Goal: Complete application form

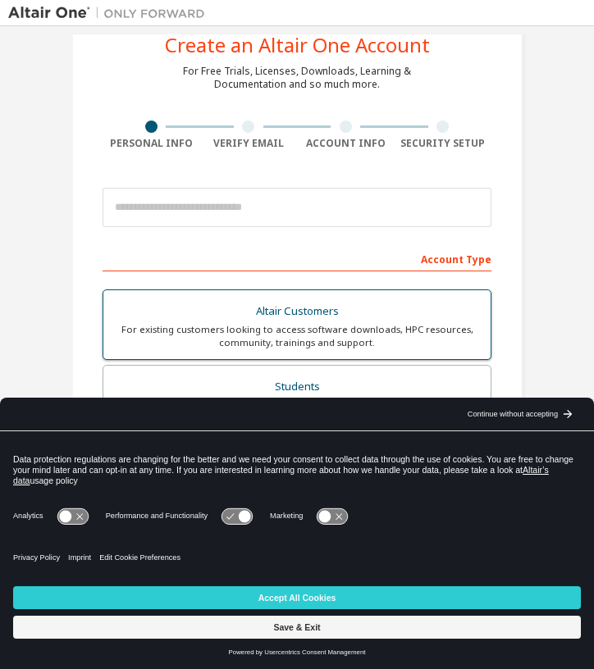
scroll to position [65, 0]
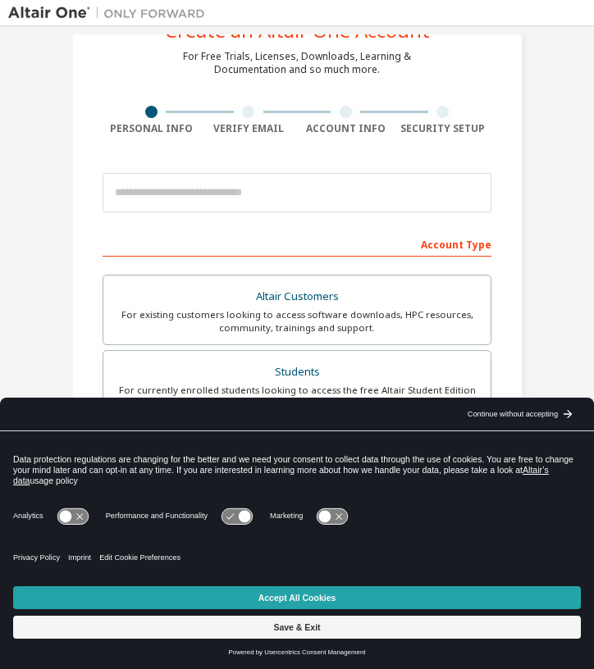
click at [330, 598] on button "Accept All Cookies" at bounding box center [297, 598] width 568 height 23
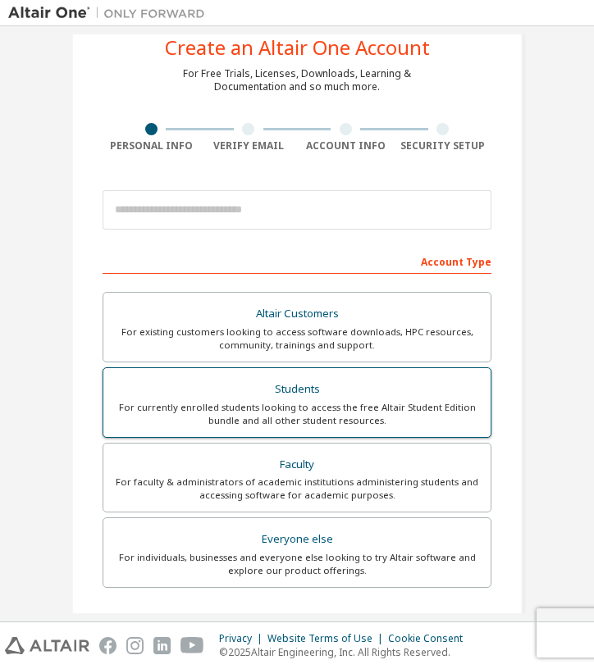
scroll to position [41, 0]
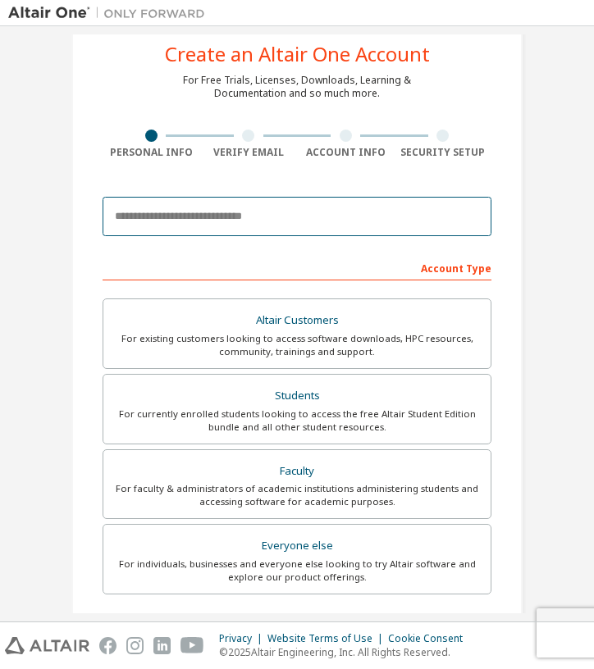
click at [245, 226] on input "email" at bounding box center [297, 216] width 389 height 39
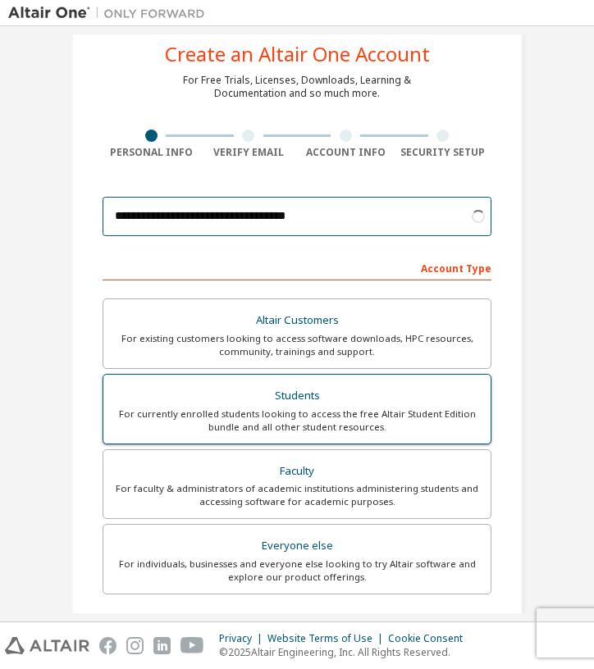
type input "**********"
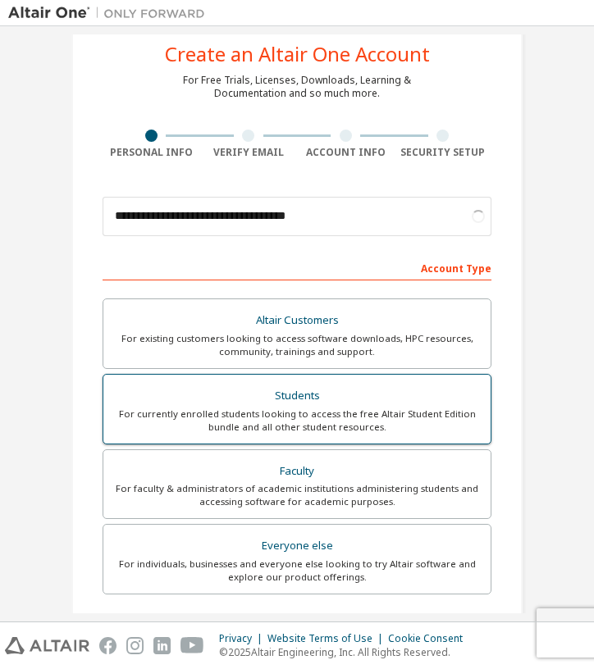
click at [220, 422] on div "For currently enrolled students looking to access the free Altair Student Editi…" at bounding box center [297, 421] width 368 height 26
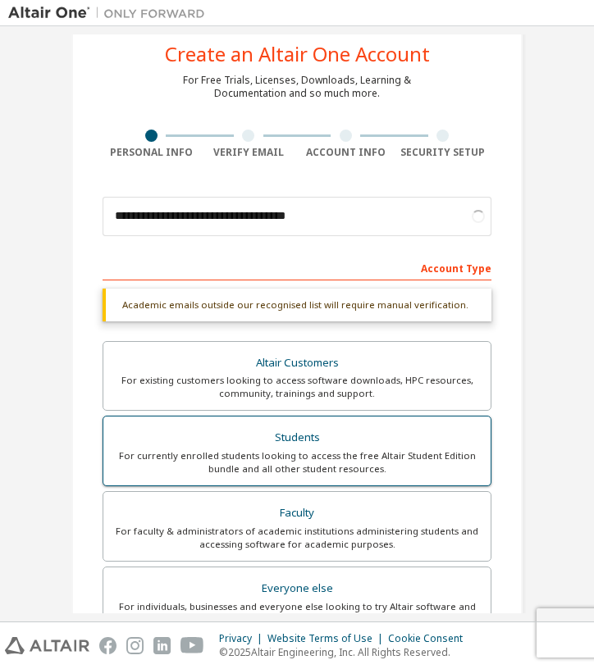
scroll to position [80, 0]
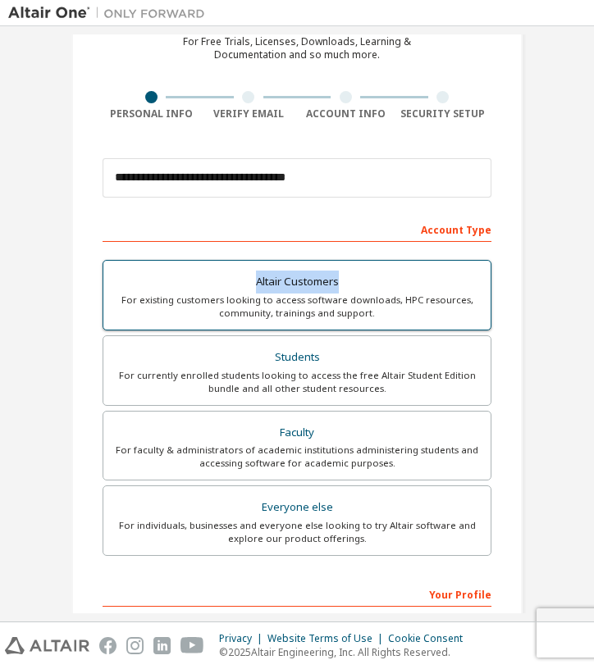
drag, startPoint x: 120, startPoint y: 270, endPoint x: 371, endPoint y: 291, distance: 251.9
click at [372, 291] on div "Academic emails outside our recognised list will require manual verification. Y…" at bounding box center [297, 405] width 389 height 311
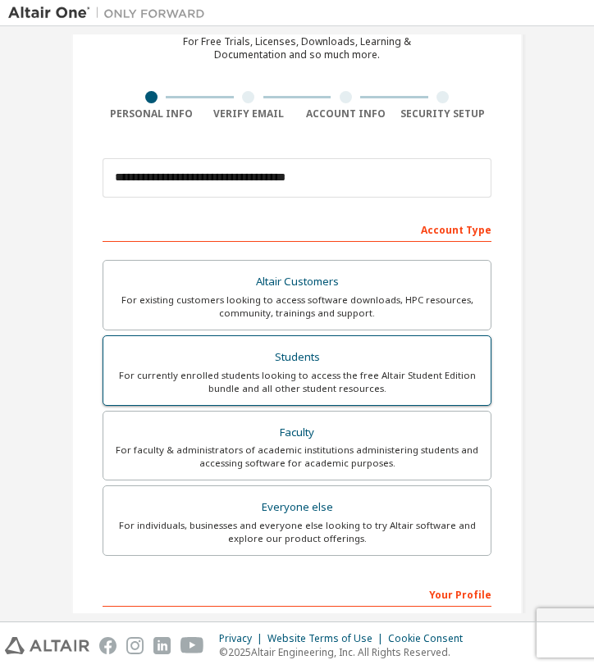
click at [270, 372] on div "For currently enrolled students looking to access the free Altair Student Editi…" at bounding box center [297, 382] width 368 height 26
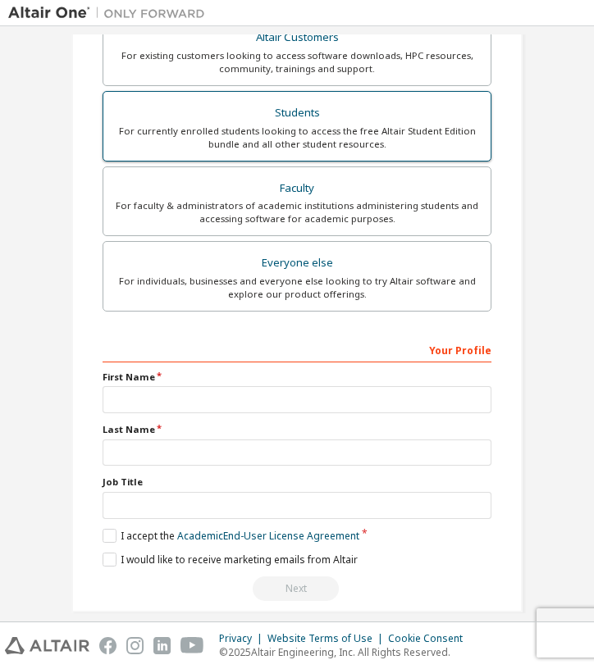
scroll to position [343, 0]
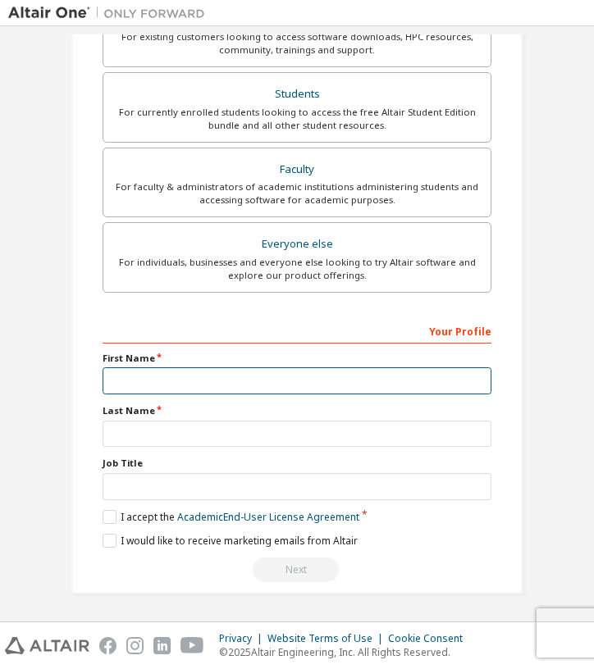
click at [309, 386] on input "text" at bounding box center [297, 381] width 389 height 27
type input "**********"
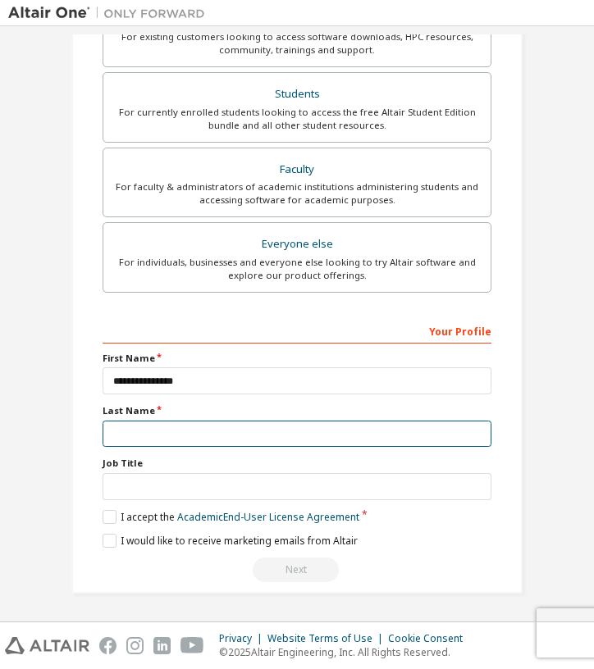
click at [180, 436] on input "text" at bounding box center [297, 434] width 389 height 27
type input "*****"
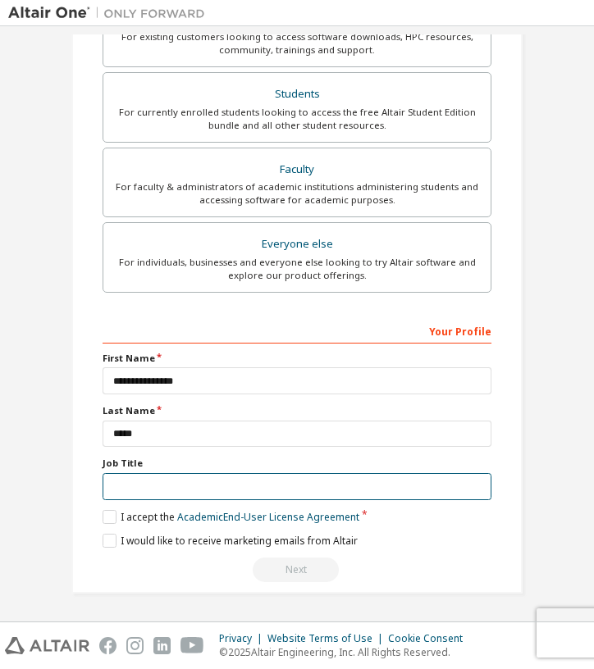
click at [174, 482] on input "text" at bounding box center [297, 486] width 389 height 27
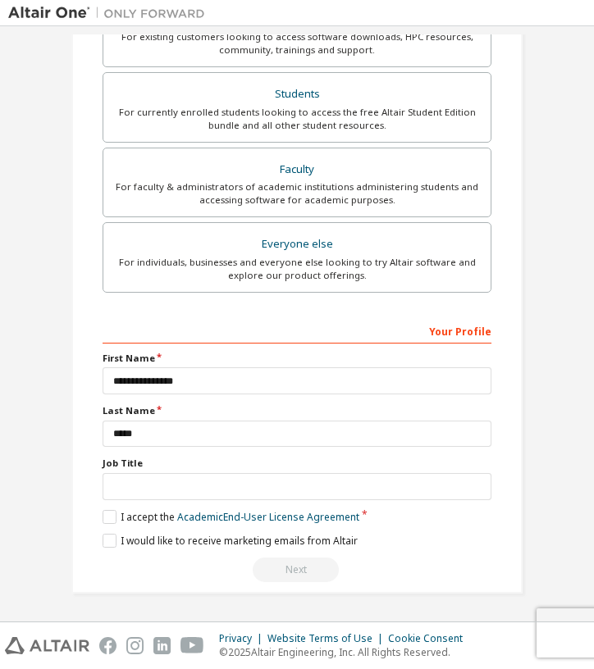
click at [493, 387] on div "**********" at bounding box center [296, 152] width 451 height 883
click at [468, 334] on div "Your Profile" at bounding box center [297, 330] width 389 height 26
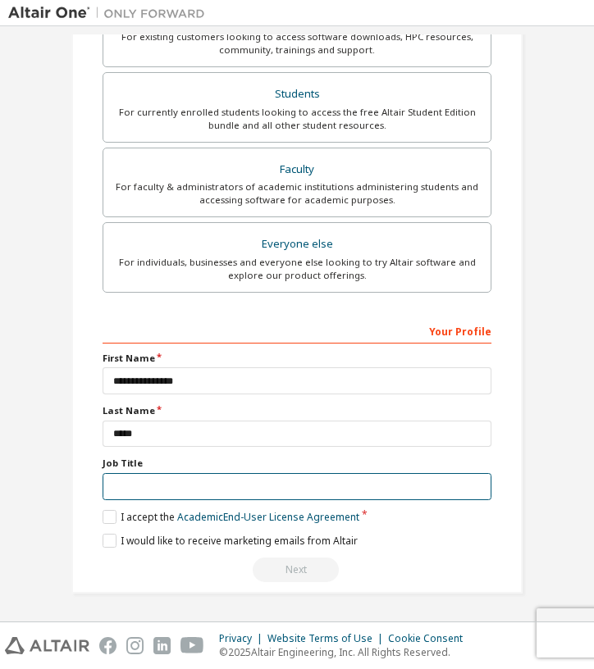
click at [138, 488] on input "text" at bounding box center [297, 486] width 389 height 27
type input "*******"
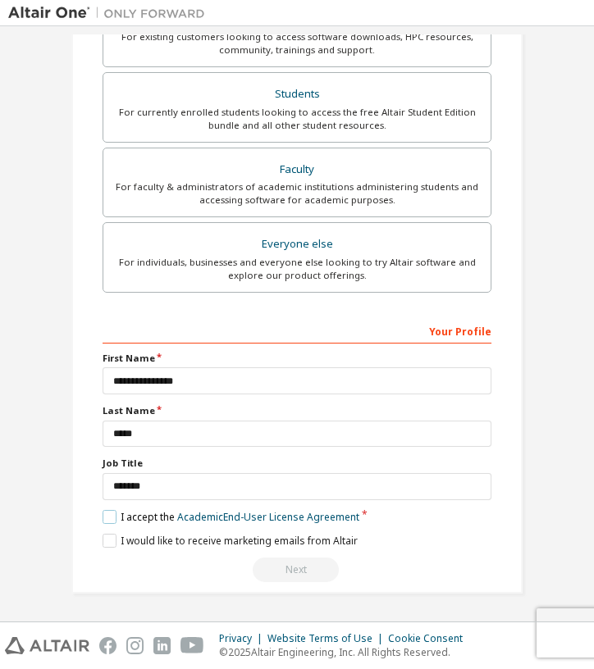
click at [133, 510] on label "I accept the Academic End-User License Agreement" at bounding box center [231, 517] width 257 height 14
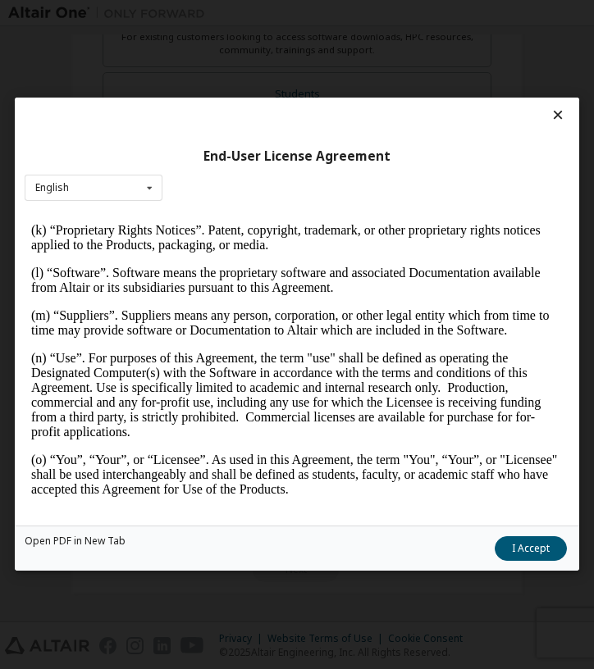
scroll to position [1099, 0]
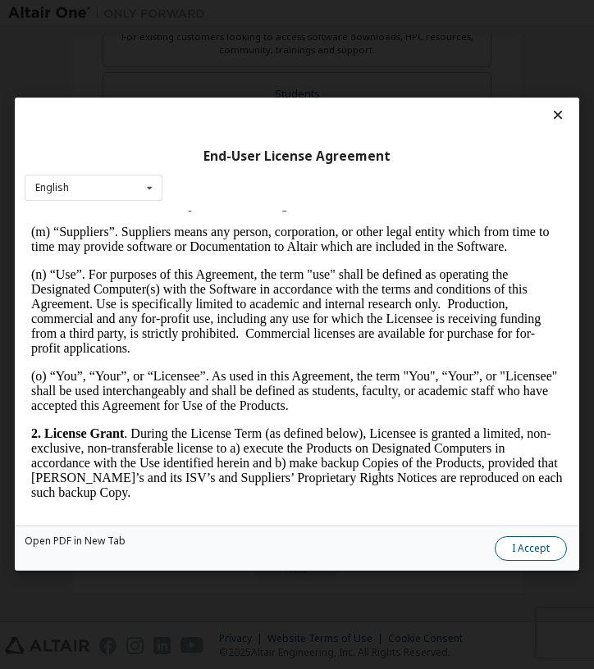
click at [513, 548] on button "I Accept" at bounding box center [531, 549] width 72 height 25
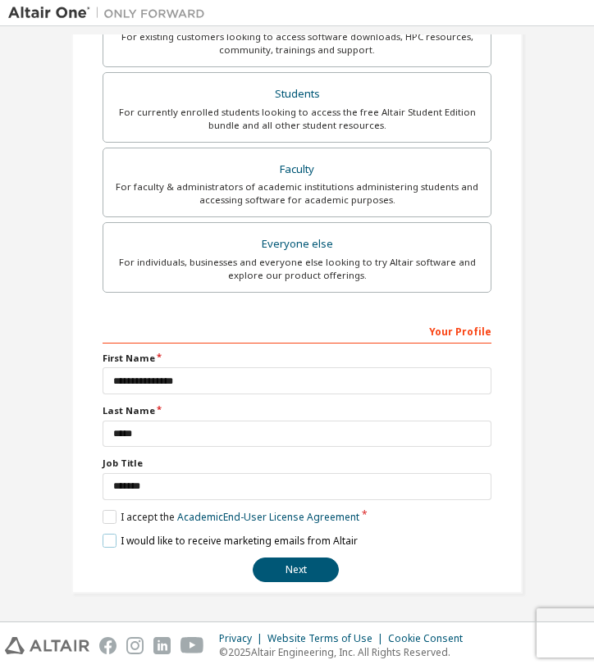
click at [114, 541] on label "I would like to receive marketing emails from Altair" at bounding box center [230, 541] width 255 height 14
click at [299, 577] on button "Next" at bounding box center [296, 570] width 86 height 25
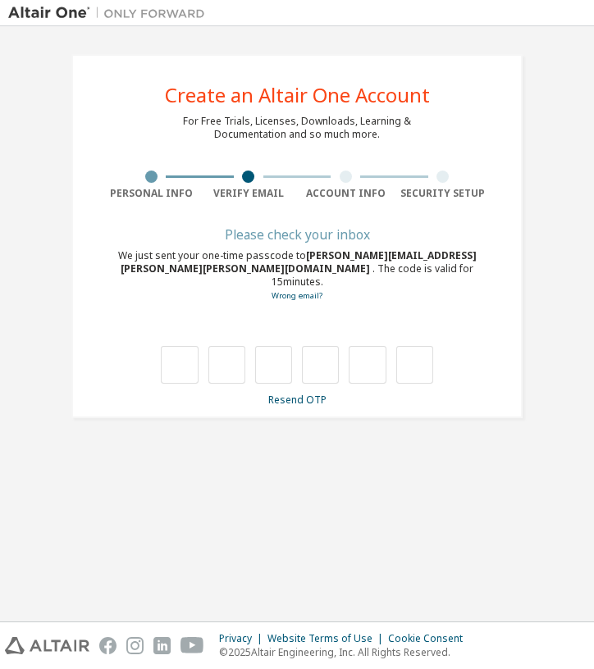
scroll to position [0, 0]
type input "*"
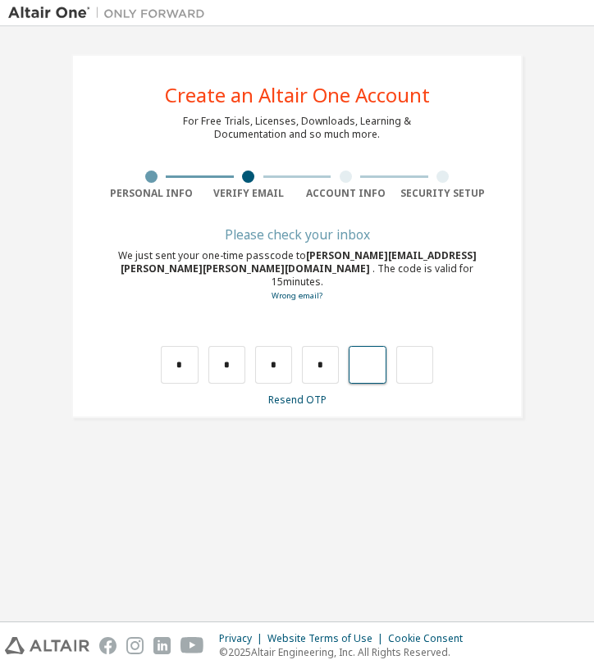
type input "*"
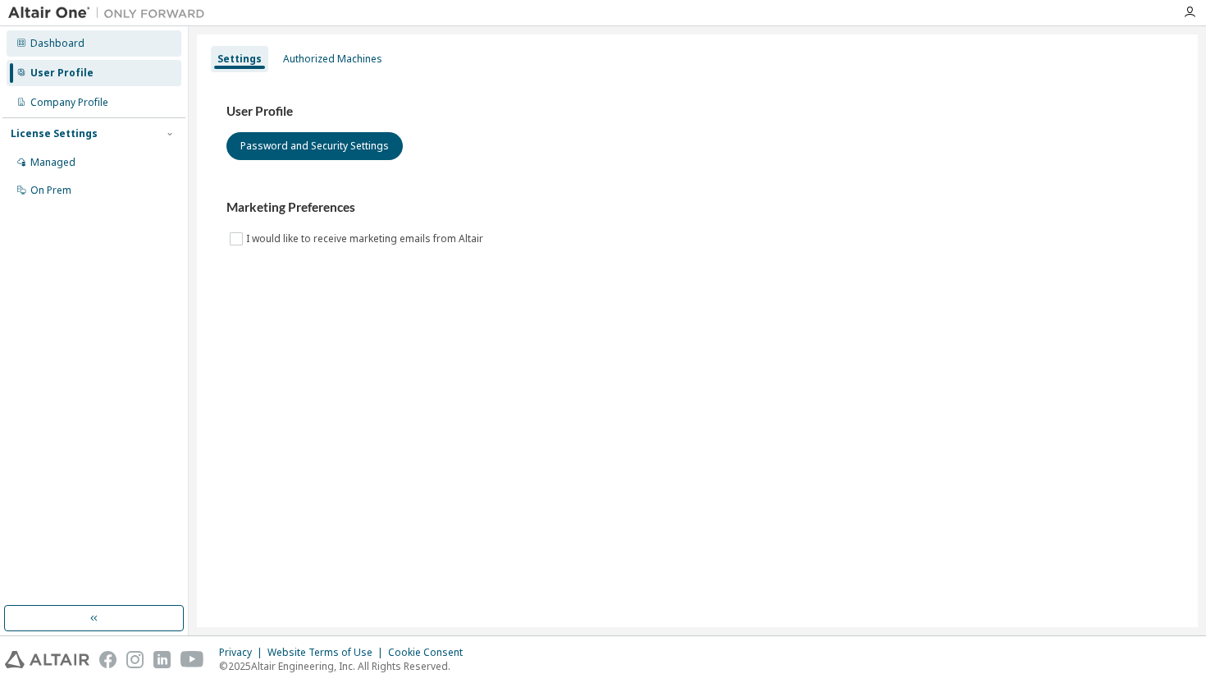
click at [69, 47] on div "Dashboard" at bounding box center [57, 43] width 54 height 13
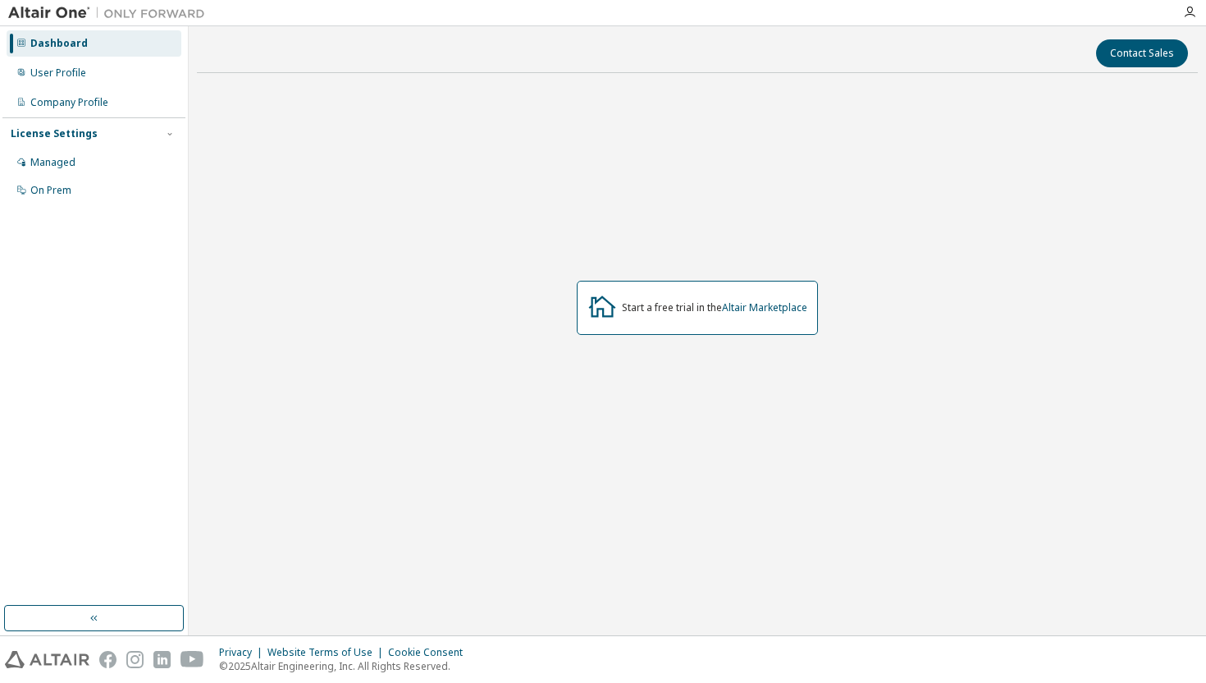
click at [54, 19] on img at bounding box center [110, 13] width 205 height 16
click at [756, 310] on link "Altair Marketplace" at bounding box center [764, 307] width 85 height 14
